Goal: Register for event/course

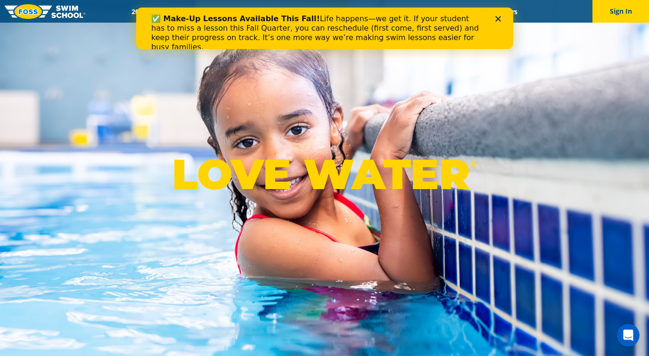
click at [498, 19] on polygon "Close" at bounding box center [498, 19] width 6 height 6
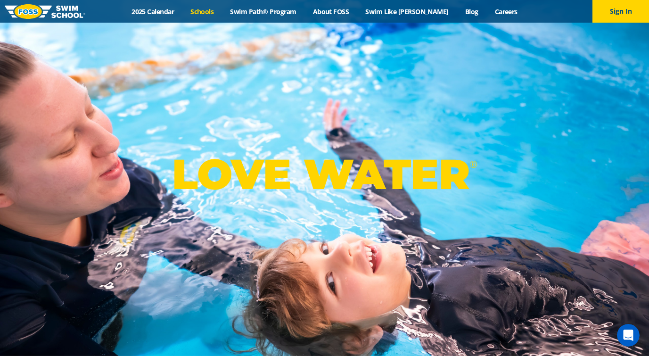
click at [221, 15] on link "Schools" at bounding box center [202, 11] width 40 height 9
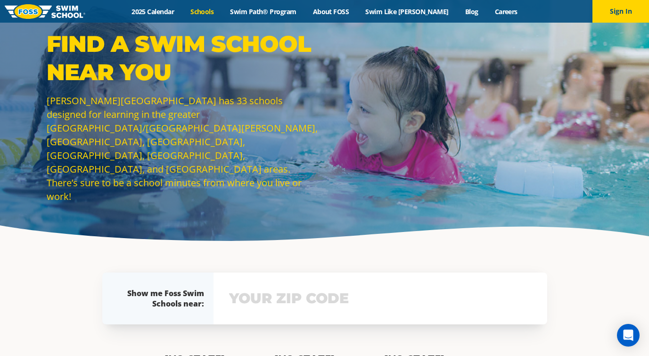
click at [288, 294] on input "text" at bounding box center [380, 298] width 307 height 27
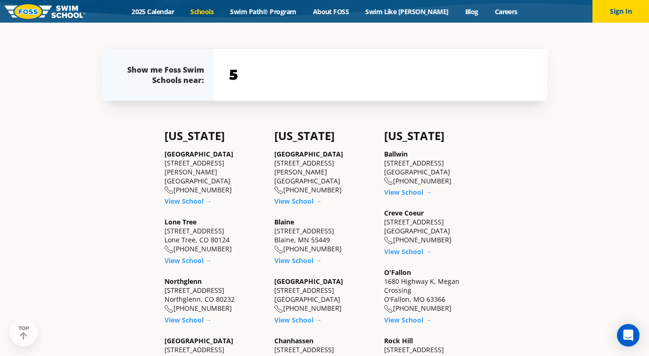
scroll to position [226, 0]
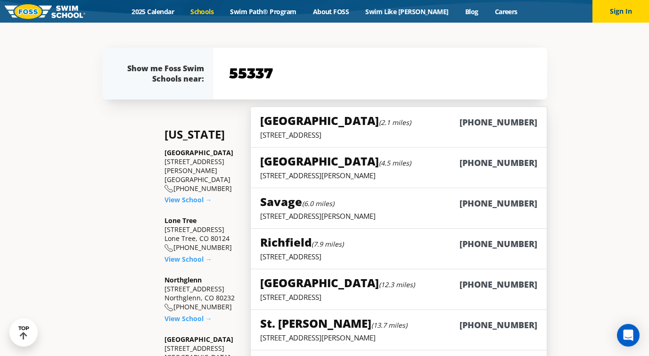
type input "55337"
click at [379, 121] on small "(2.1 miles)" at bounding box center [395, 122] width 32 height 9
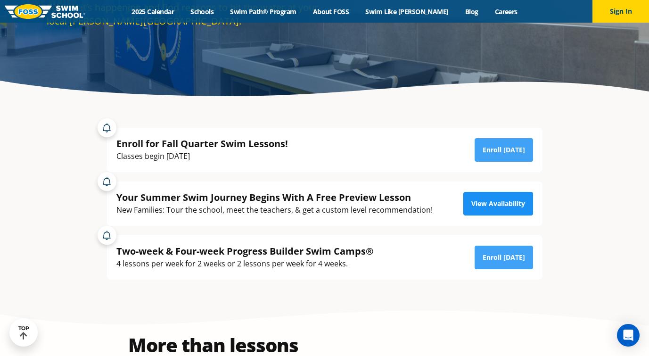
scroll to position [141, 0]
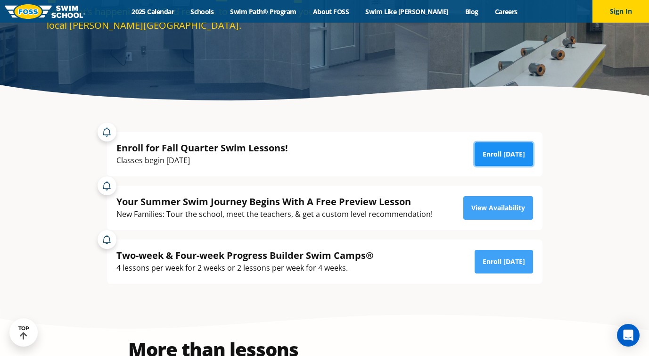
click at [498, 157] on link "Enroll Today" at bounding box center [504, 154] width 58 height 24
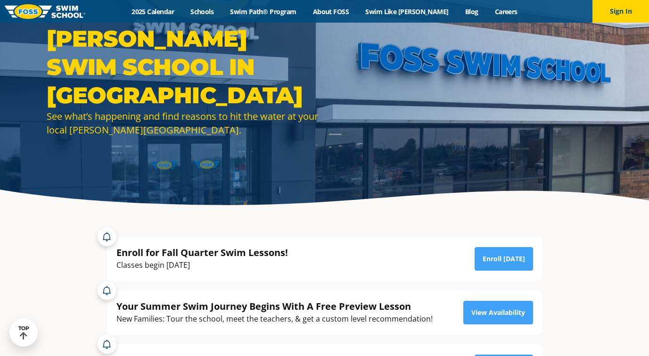
scroll to position [34, 0]
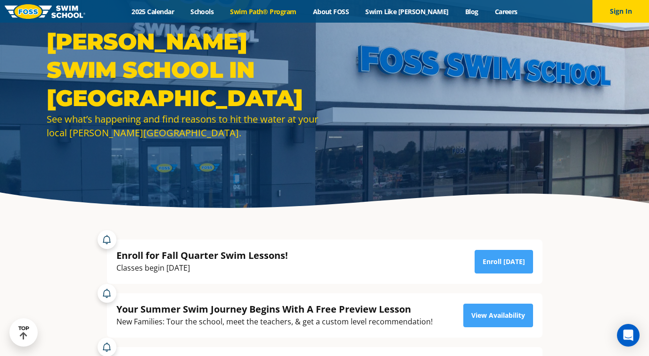
click at [288, 11] on link "Swim Path® Program" at bounding box center [263, 11] width 82 height 9
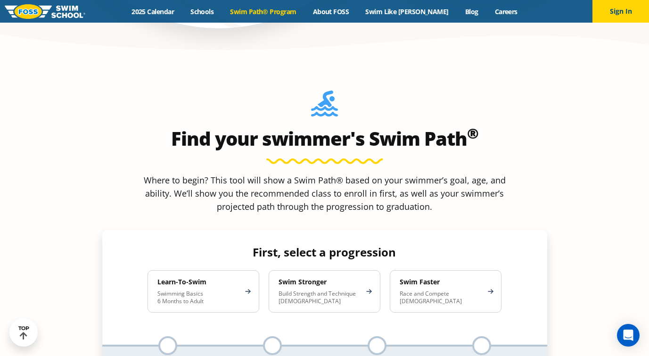
scroll to position [799, 0]
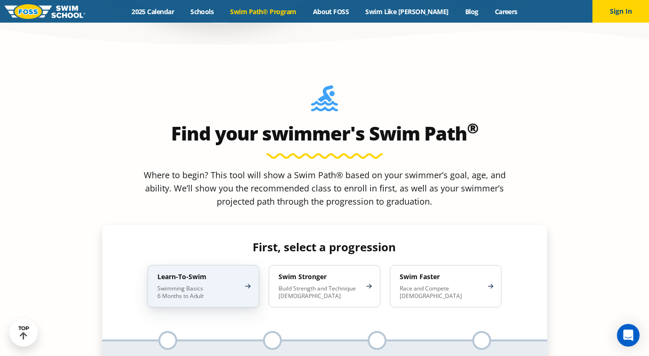
click at [230, 272] on h4 "Learn-To-Swim" at bounding box center [198, 276] width 82 height 8
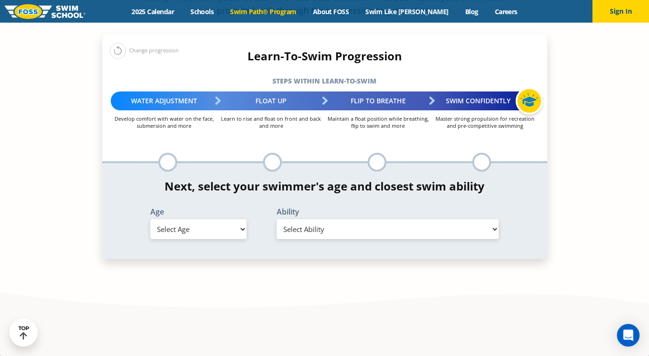
scroll to position [996, 0]
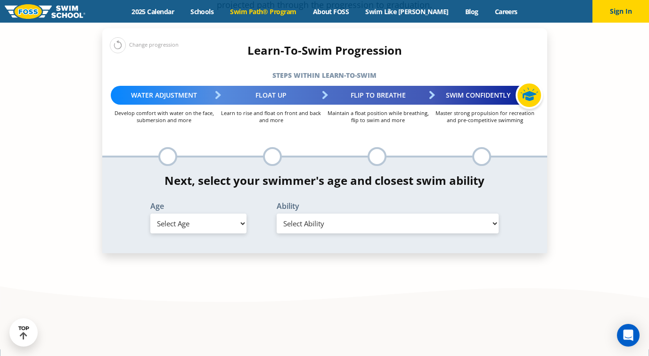
click at [221, 213] on select "Select Age 6 months - 1 year 1 year 2 years 3 years 4 years 5 years 6 years 7 y…" at bounding box center [198, 223] width 96 height 20
select select "6-months---1-year"
click at [300, 213] on select "Select Ability First in-water experience Comfortable with water poured over the…" at bounding box center [388, 223] width 222 height 20
select select "6-months---1-year-first-in-water-experience"
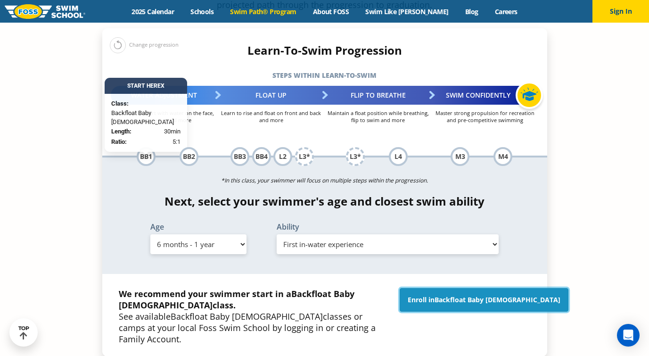
click at [482, 295] on span "Backfloat Baby 1" at bounding box center [497, 299] width 126 height 9
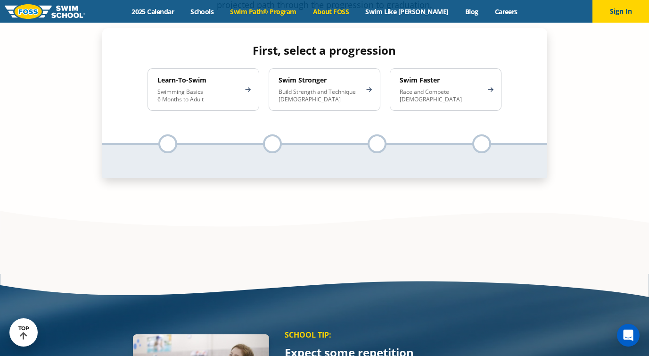
click at [353, 11] on link "About FOSS" at bounding box center [330, 11] width 53 height 9
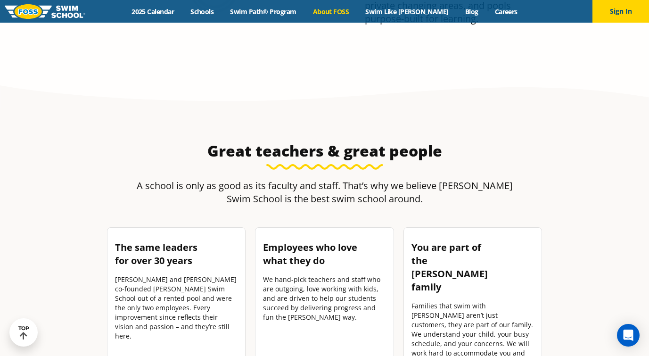
scroll to position [1042, 0]
